Goal: Information Seeking & Learning: Learn about a topic

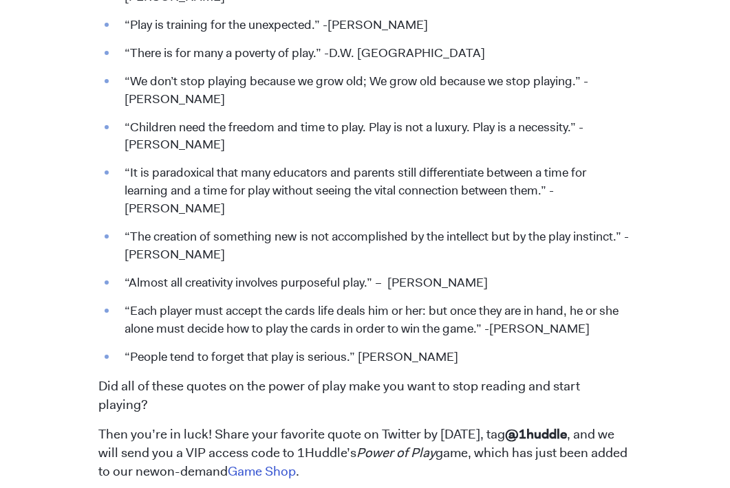
scroll to position [1883, 0]
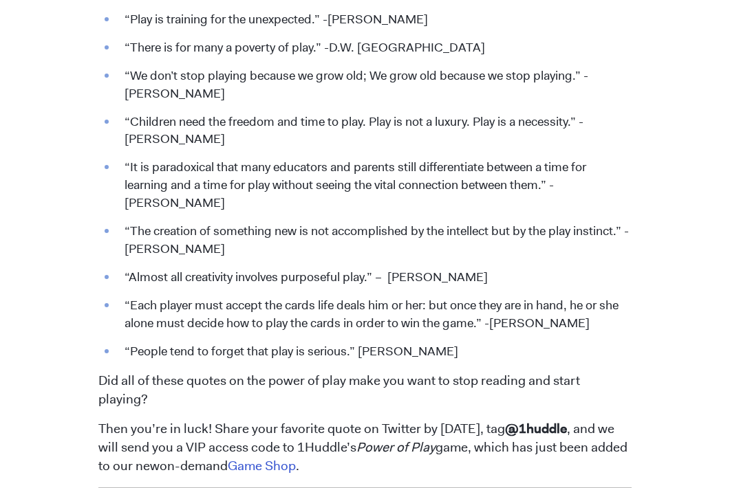
drag, startPoint x: 127, startPoint y: 166, endPoint x: 197, endPoint y: 208, distance: 81.7
click at [197, 208] on li "“It is paradoxical that many educators and parents still differentiate between …" at bounding box center [375, 186] width 514 height 54
copy li "It is paradoxical that many educators and parents still differentiate between a…"
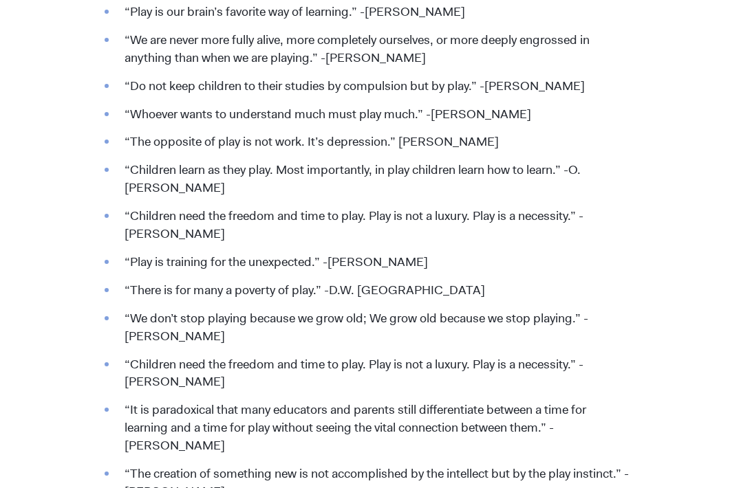
scroll to position [1637, 0]
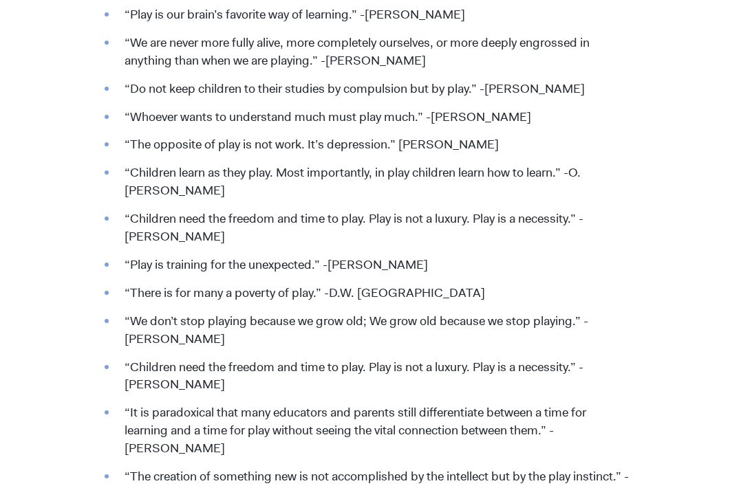
click at [122, 364] on li "“Children need the freedom and time to play. Play is not a luxury. Play is a ne…" at bounding box center [375, 377] width 514 height 36
drag, startPoint x: 122, startPoint y: 362, endPoint x: 245, endPoint y: 383, distance: 125.6
click at [245, 383] on li "“Children need the freedom and time to play. Play is not a luxury. Play is a ne…" at bounding box center [375, 377] width 514 height 36
copy li "“Children need the freedom and time to play. Play is not a luxury. Play is a ne…"
